Goal: Information Seeking & Learning: Find specific fact

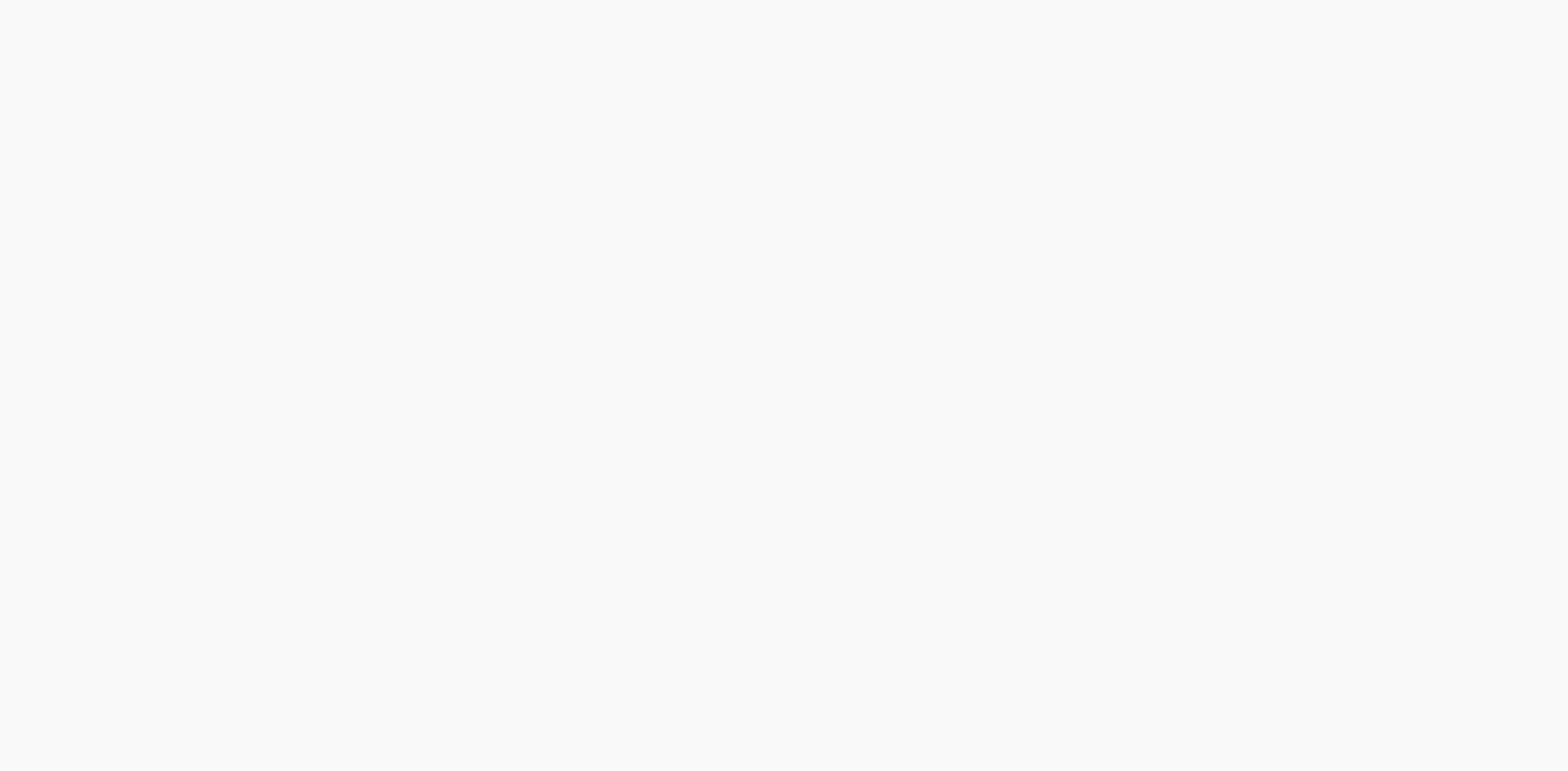
click at [214, 161] on body at bounding box center [784, 385] width 1568 height 771
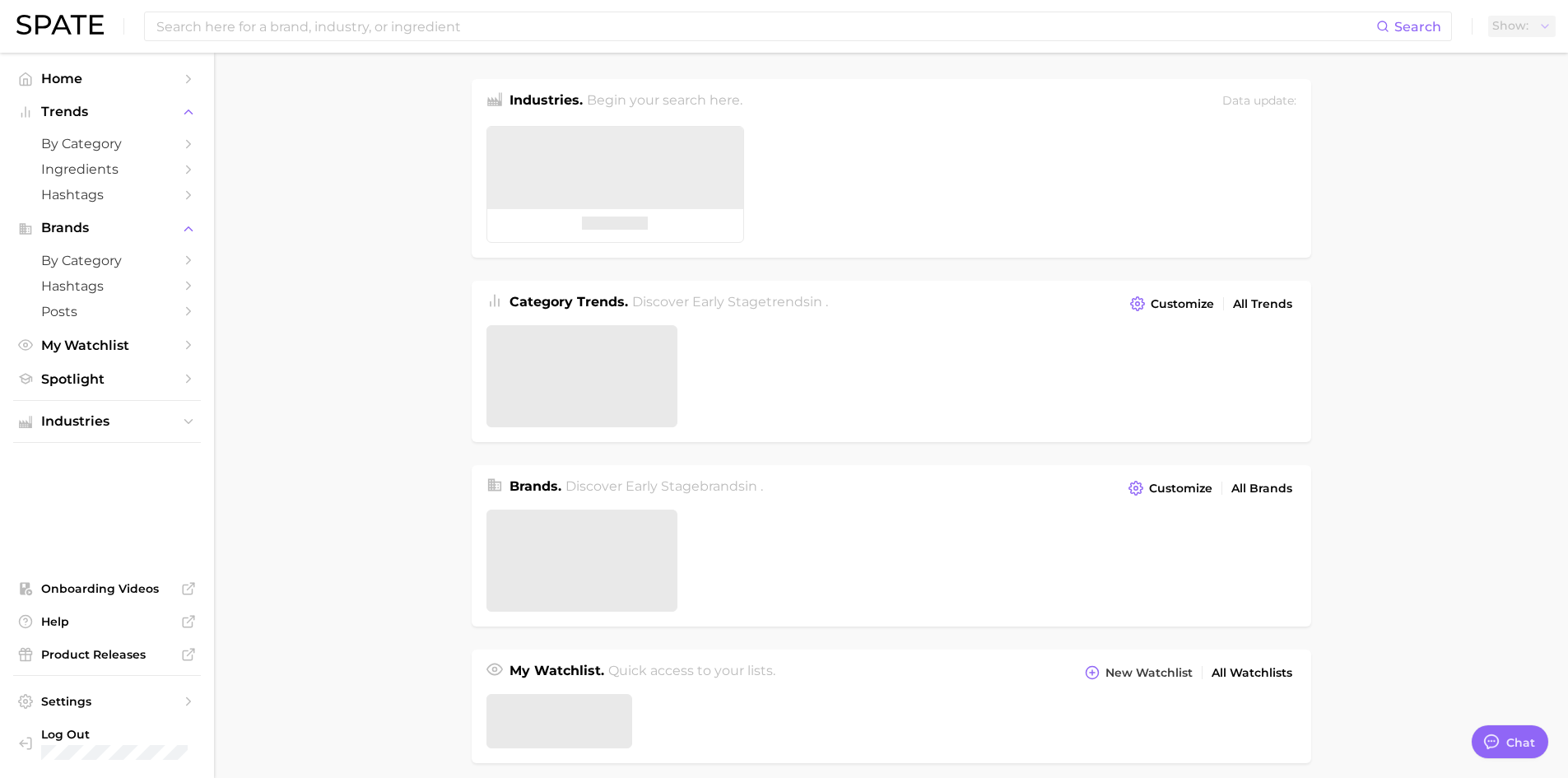
type textarea "x"
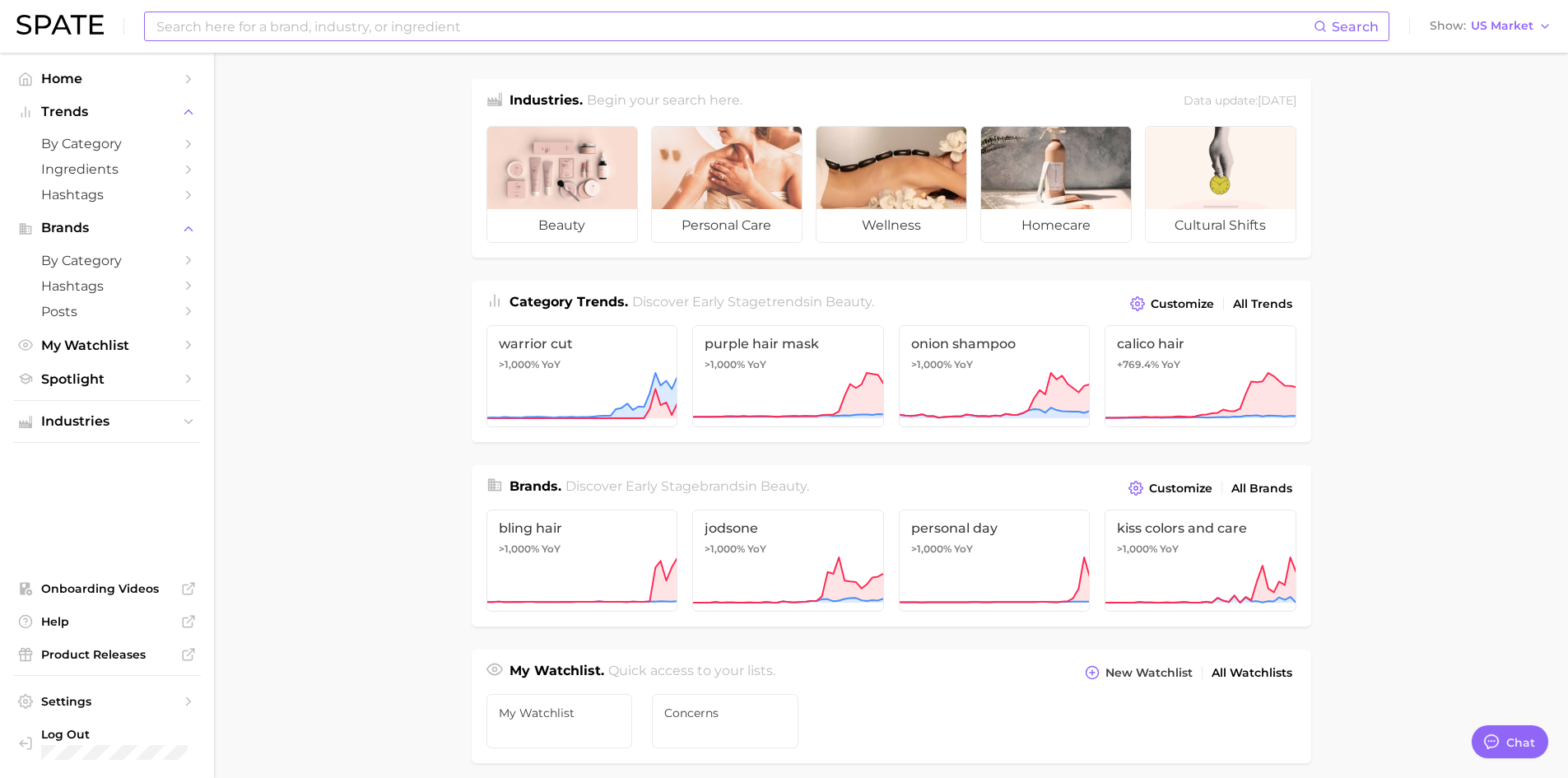
click at [566, 38] on input at bounding box center [734, 26] width 1159 height 28
type input "d"
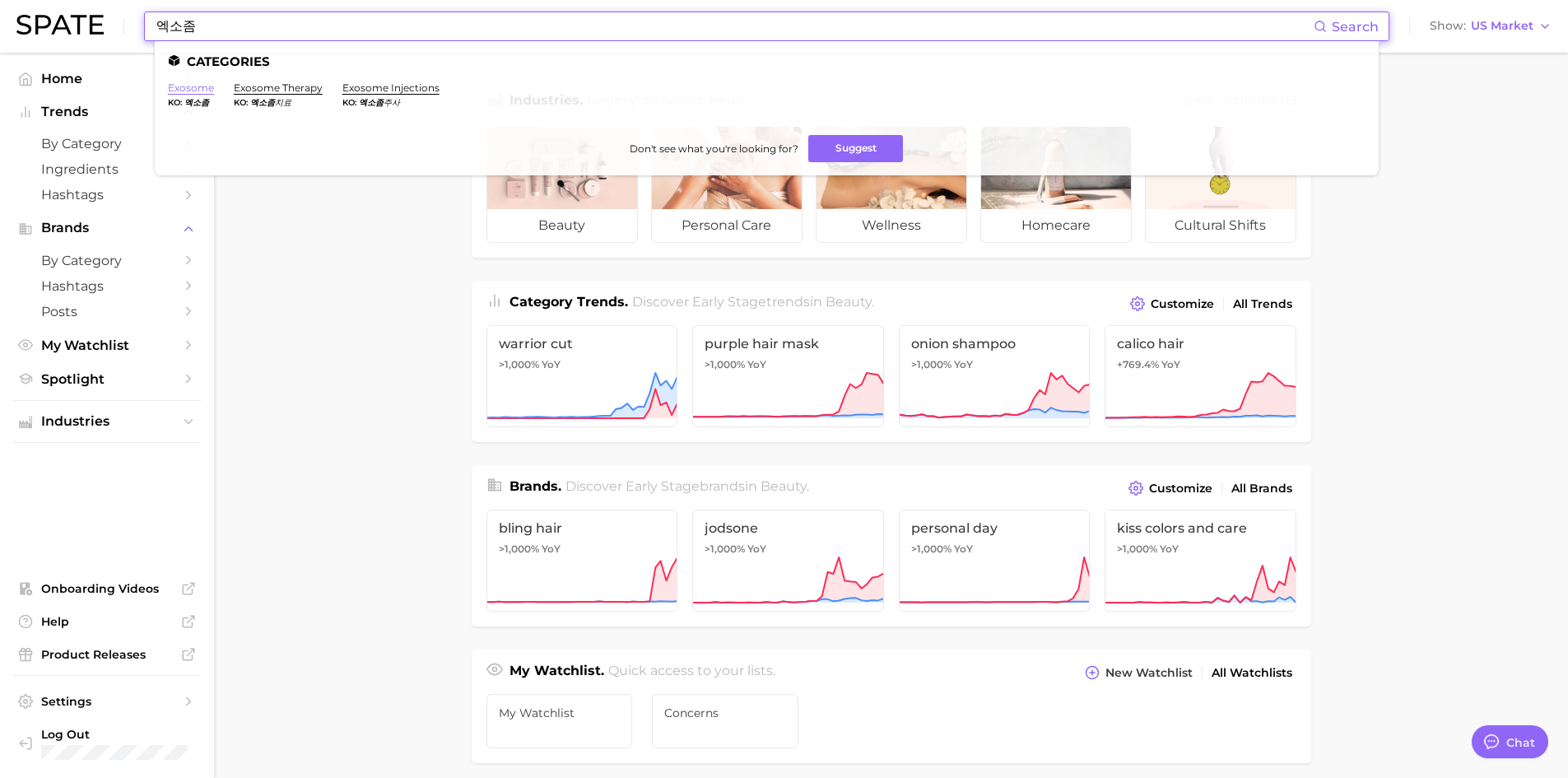
type input "엑소좀"
click at [195, 89] on link "Home" at bounding box center [106, 79] width 188 height 26
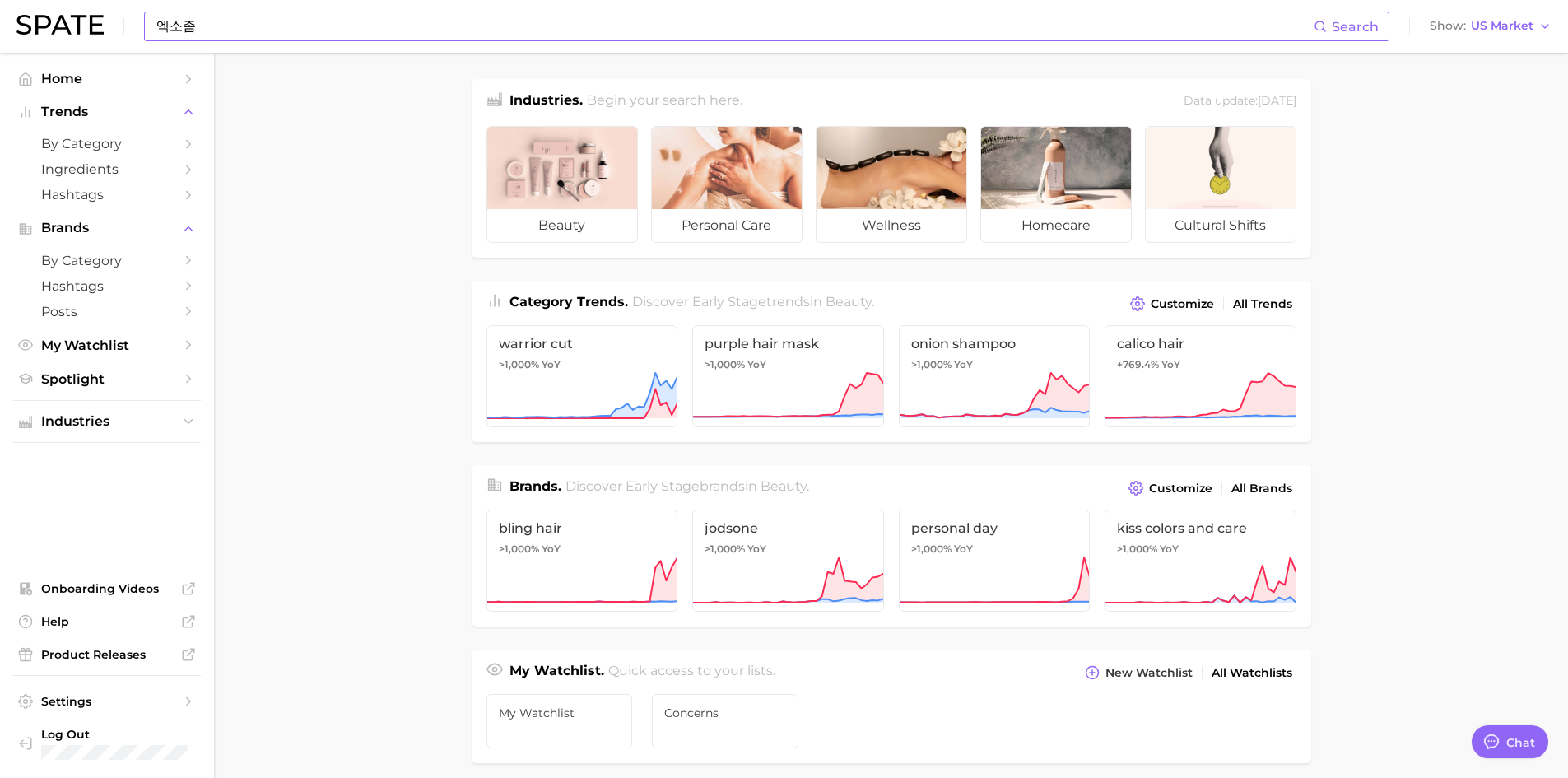
click at [1363, 28] on span "Search" at bounding box center [1355, 27] width 47 height 16
click at [1325, 22] on circle at bounding box center [1320, 26] width 9 height 9
click at [1343, 21] on span "Search" at bounding box center [1355, 27] width 47 height 16
click at [1482, 26] on span "US Market" at bounding box center [1502, 26] width 62 height 9
click at [1479, 145] on span "[GEOGRAPHIC_DATA]" at bounding box center [1484, 142] width 128 height 14
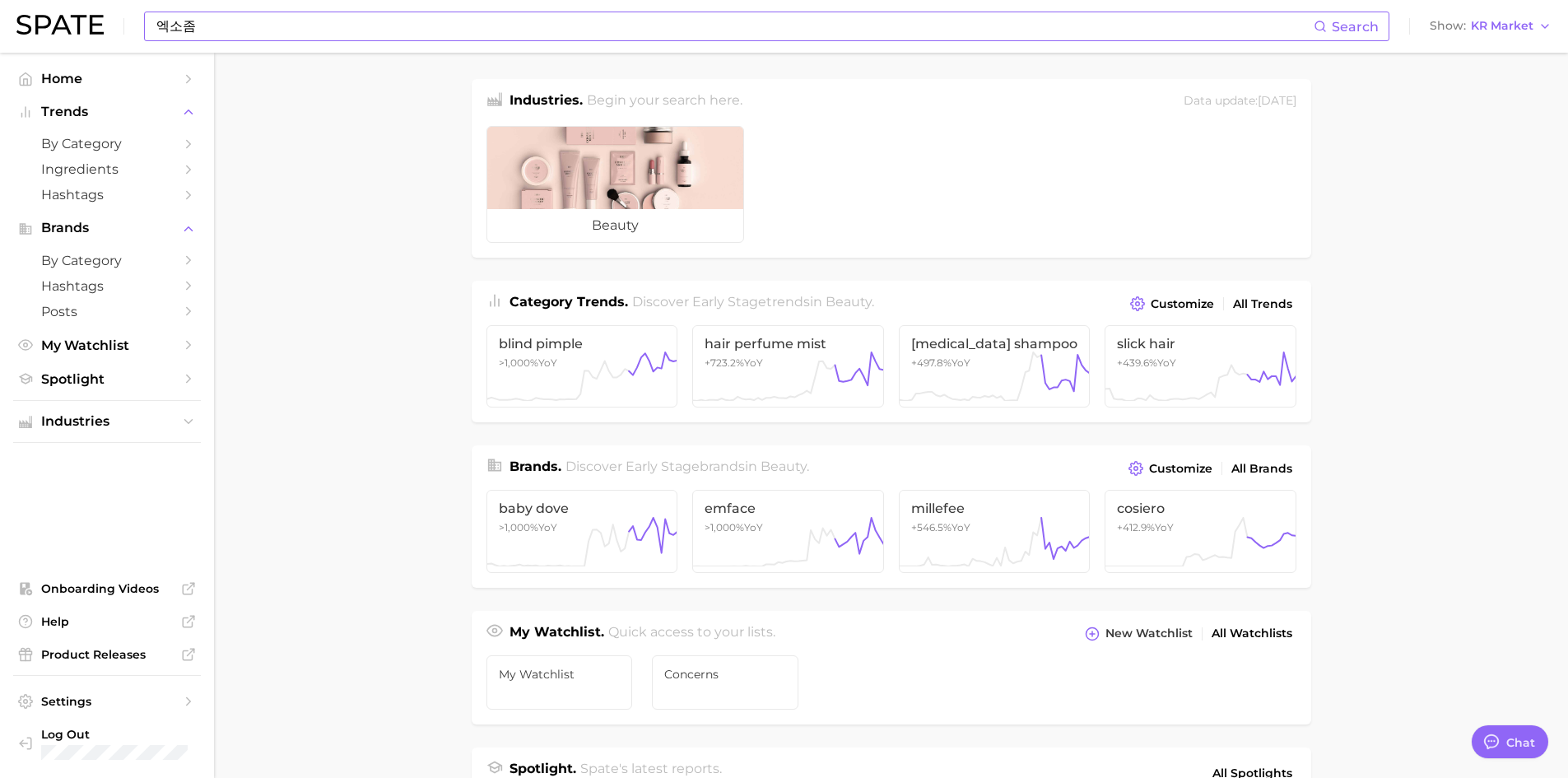
click at [1348, 19] on span "Search" at bounding box center [1355, 27] width 47 height 16
click at [1130, 24] on input "엑소좀" at bounding box center [734, 26] width 1159 height 28
